Goal: Find specific page/section: Find specific page/section

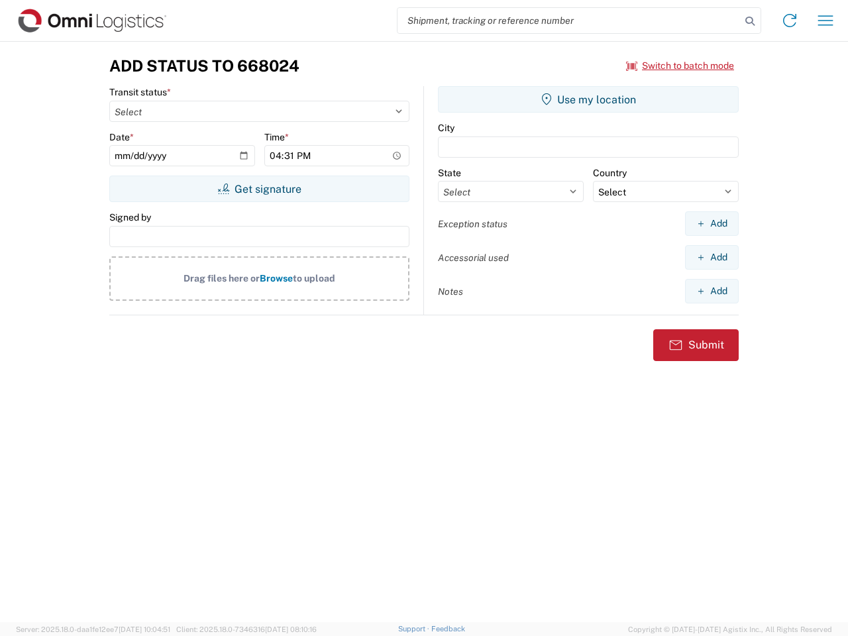
click at [569, 21] on input "search" at bounding box center [569, 20] width 343 height 25
click at [750, 21] on icon at bounding box center [750, 21] width 19 height 19
click at [790, 21] on icon at bounding box center [789, 20] width 21 height 21
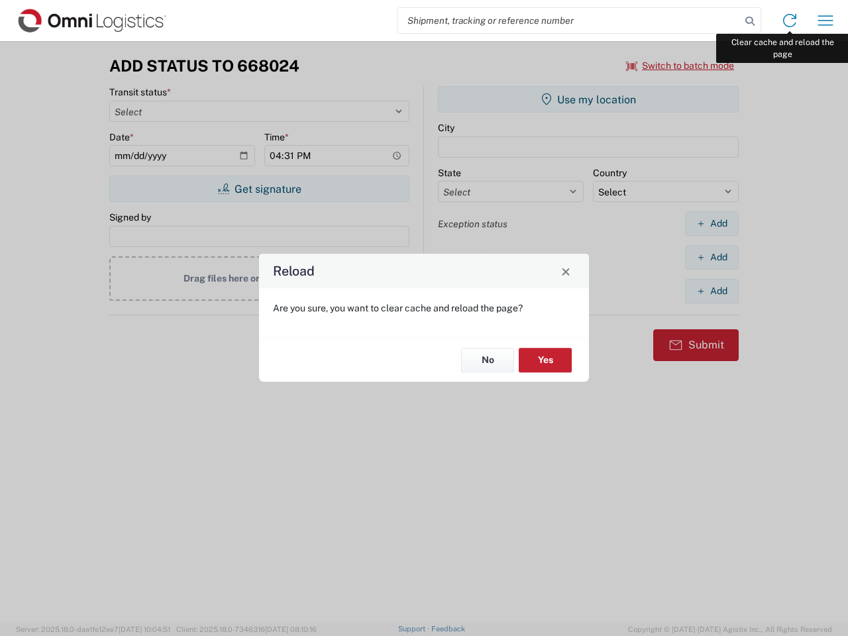
click at [826, 21] on div "Reload Are you sure, you want to clear cache and reload the page? No Yes" at bounding box center [424, 318] width 848 height 636
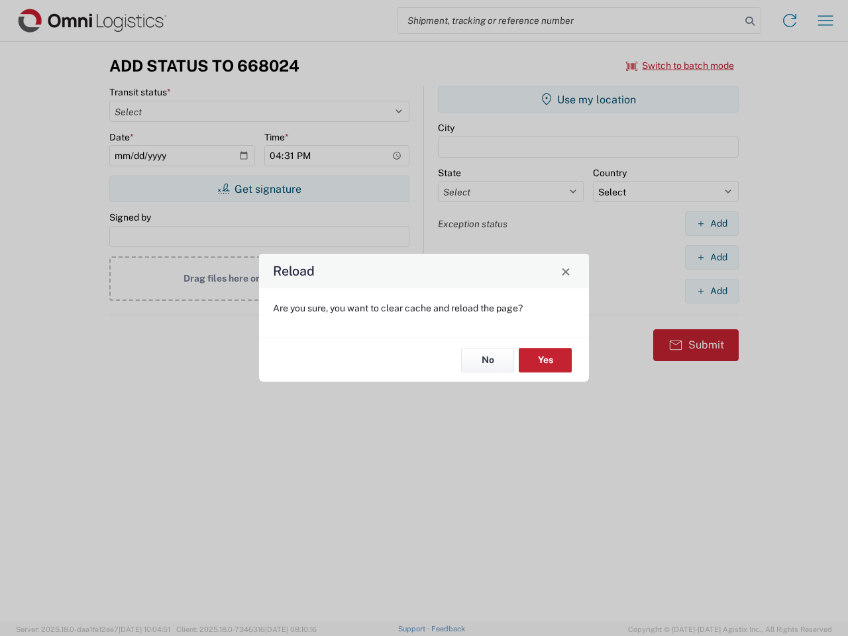
click at [680, 66] on div "Reload Are you sure, you want to clear cache and reload the page? No Yes" at bounding box center [424, 318] width 848 height 636
click at [259, 189] on div "Reload Are you sure, you want to clear cache and reload the page? No Yes" at bounding box center [424, 318] width 848 height 636
click at [588, 99] on div "Reload Are you sure, you want to clear cache and reload the page? No Yes" at bounding box center [424, 318] width 848 height 636
click at [712, 223] on div "Reload Are you sure, you want to clear cache and reload the page? No Yes" at bounding box center [424, 318] width 848 height 636
click at [712, 257] on div "Reload Are you sure, you want to clear cache and reload the page? No Yes" at bounding box center [424, 318] width 848 height 636
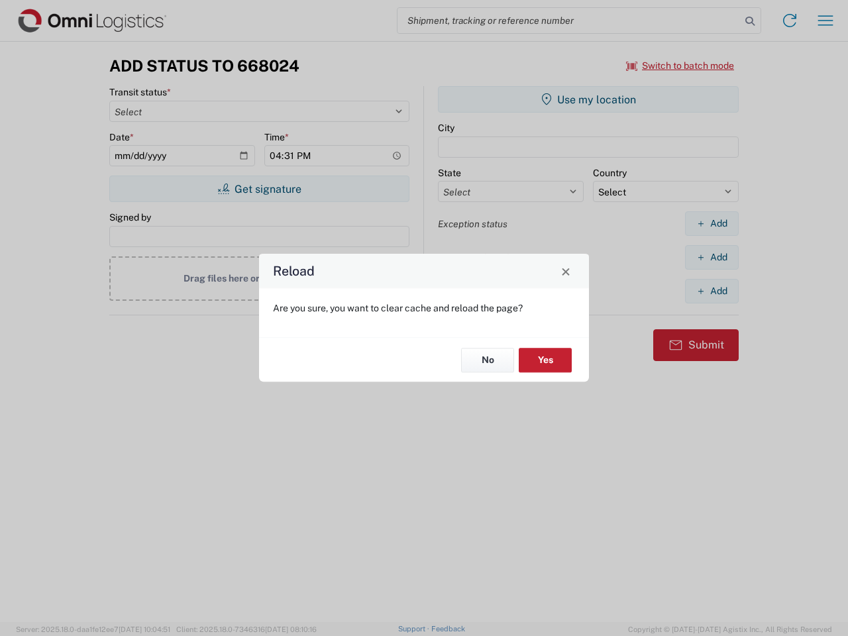
click at [712, 291] on div "Reload Are you sure, you want to clear cache and reload the page? No Yes" at bounding box center [424, 318] width 848 height 636
